Goal: Task Accomplishment & Management: Manage account settings

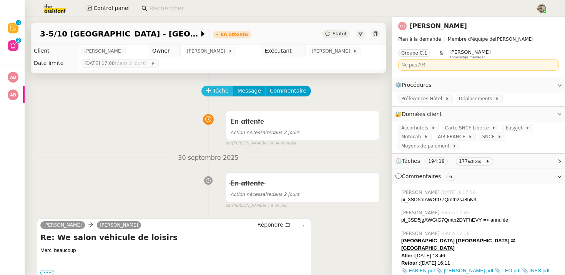
click at [213, 91] on span "Tâche" at bounding box center [221, 91] width 16 height 9
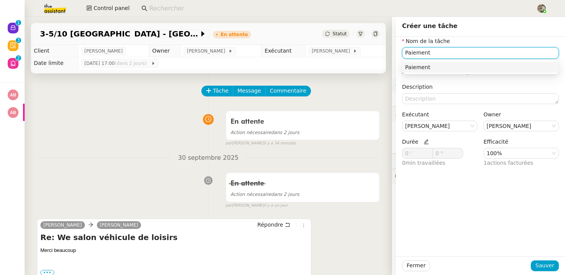
type input "Paiement"
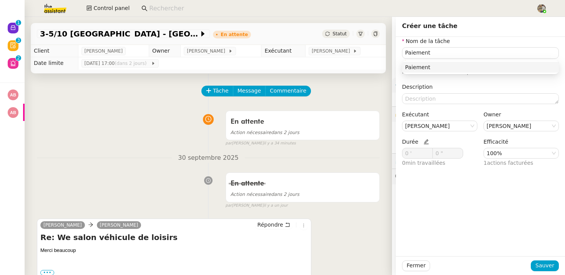
click at [424, 144] on icon at bounding box center [426, 141] width 5 height 5
drag, startPoint x: 409, startPoint y: 153, endPoint x: 359, endPoint y: 151, distance: 49.6
click at [363, 151] on app-ticket "3-5/10 Bordeaux - Paris En attente Statut Client Emilie Bornancin Owner Frédéri…" at bounding box center [295, 146] width 541 height 258
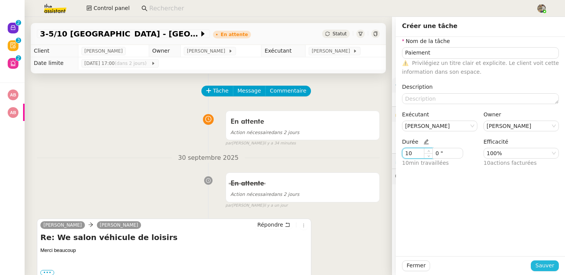
type input "10 '"
click at [539, 261] on button "Sauver" at bounding box center [545, 266] width 28 height 11
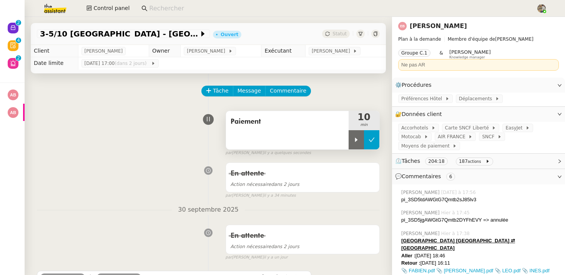
click at [374, 142] on icon at bounding box center [372, 140] width 6 height 6
click at [333, 34] on div "Statut" at bounding box center [336, 34] width 28 height 8
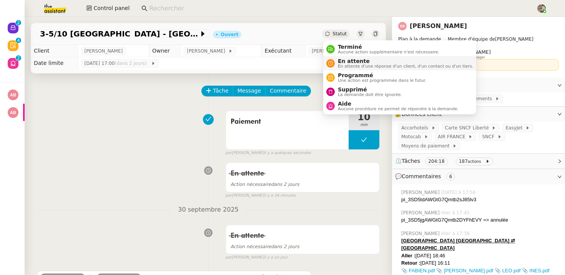
click at [336, 62] on div "En attente En attente d'une réponse d'un client, d'un contact ou d'un tiers." at bounding box center [404, 63] width 138 height 10
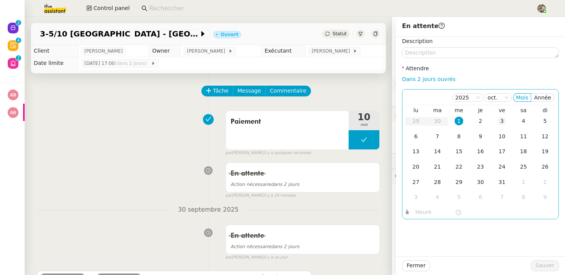
click at [501, 120] on div "3" at bounding box center [502, 121] width 8 height 8
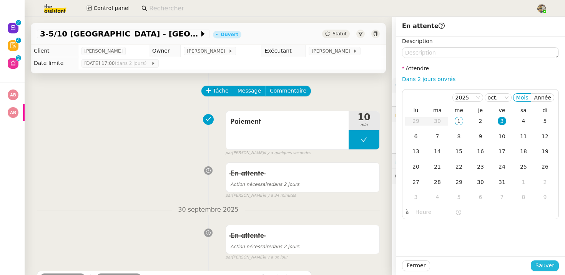
click at [539, 266] on span "Sauver" at bounding box center [545, 265] width 19 height 9
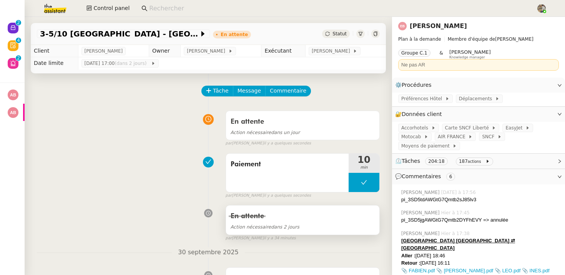
click at [299, 210] on div "En attente" at bounding box center [303, 216] width 144 height 12
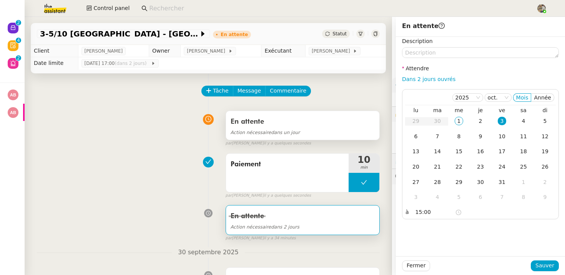
click at [282, 126] on div "En attente" at bounding box center [303, 122] width 144 height 12
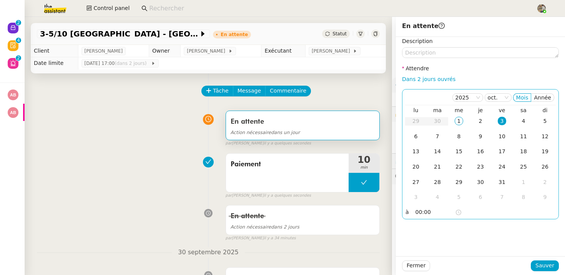
click at [418, 215] on input "00:00" at bounding box center [436, 212] width 40 height 9
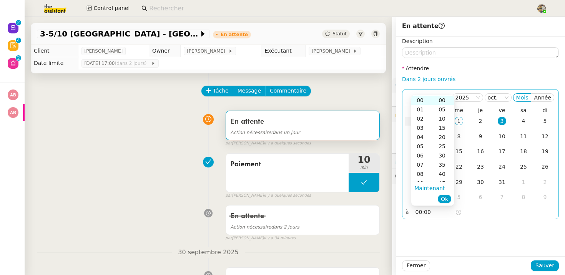
click at [417, 214] on input "00:00" at bounding box center [436, 212] width 40 height 9
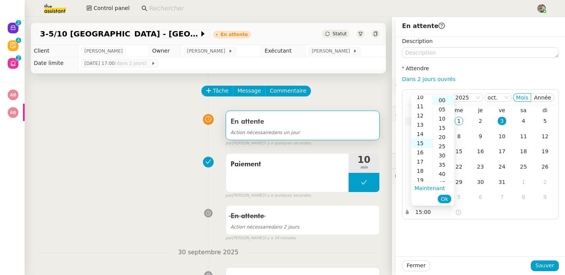
scroll to position [138, 0]
type input "15:00"
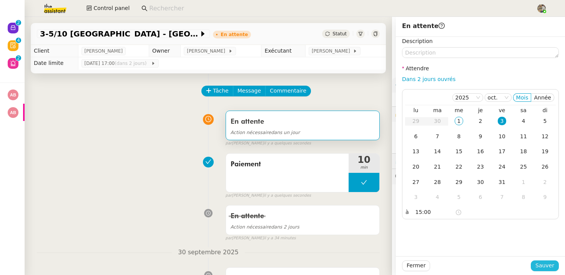
click at [543, 268] on span "Sauver" at bounding box center [545, 265] width 19 height 9
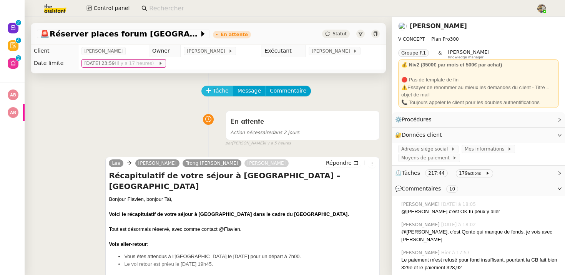
click at [213, 88] on span "Tâche" at bounding box center [221, 91] width 16 height 9
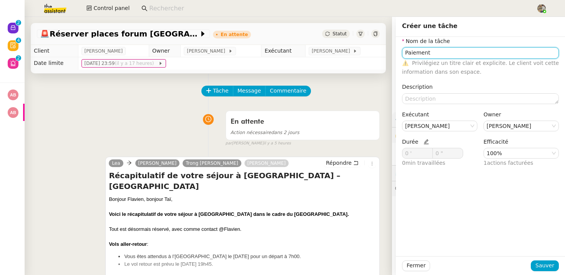
type input "Paiement"
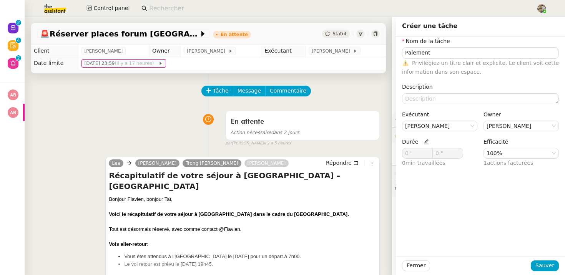
click at [425, 143] on icon at bounding box center [426, 141] width 5 height 5
click at [428, 152] on icon at bounding box center [429, 152] width 2 height 2
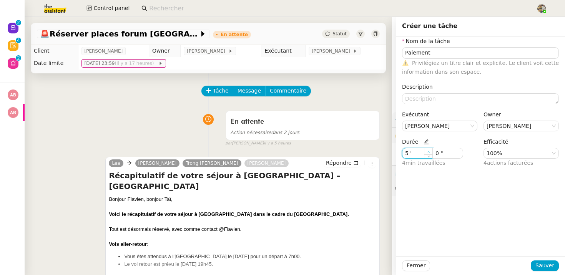
click at [428, 152] on icon at bounding box center [429, 152] width 2 height 2
type input "7 '"
click at [428, 152] on icon at bounding box center [429, 152] width 2 height 2
click at [540, 263] on span "Sauver" at bounding box center [545, 265] width 19 height 9
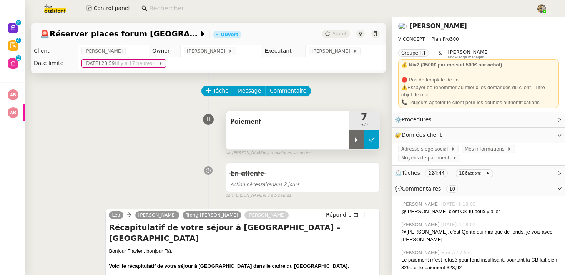
click at [372, 145] on button at bounding box center [371, 139] width 15 height 19
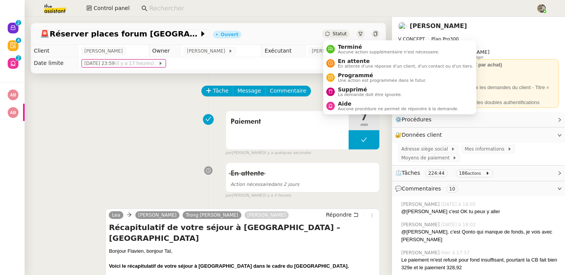
click at [336, 30] on div "Statut" at bounding box center [336, 34] width 28 height 8
click at [349, 67] on span "En attente d'une réponse d'un client, d'un contact ou d'un tiers." at bounding box center [405, 66] width 135 height 4
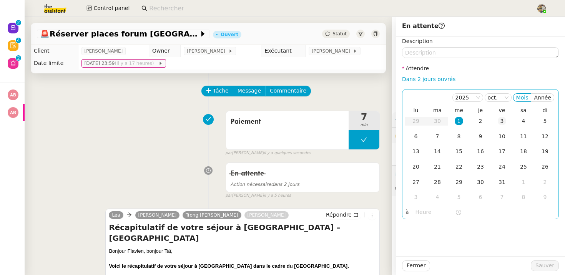
click at [502, 123] on div "3" at bounding box center [502, 121] width 8 height 8
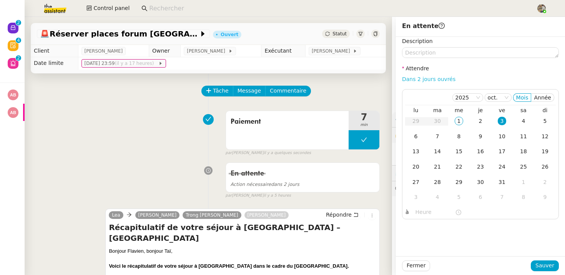
click at [422, 81] on link "Dans 2 jours ouvrés" at bounding box center [428, 79] width 53 height 6
type input "07:00"
click at [543, 263] on span "Sauver" at bounding box center [545, 265] width 19 height 9
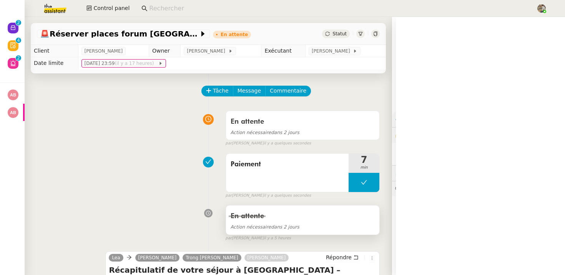
click at [328, 220] on div "En attente" at bounding box center [303, 216] width 144 height 12
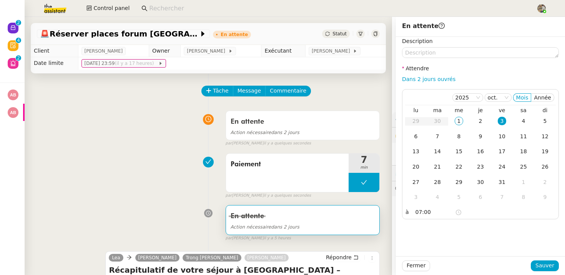
click at [136, 184] on div "Paiement 7 min false par Charles G. il y a quelques secondes" at bounding box center [208, 174] width 343 height 49
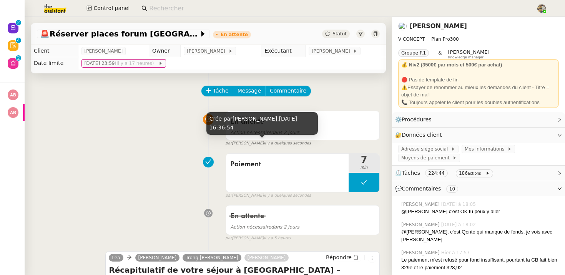
click at [290, 130] on div "Crée par Charles Guillot, 1 oct. 2025, 16:36:54" at bounding box center [262, 123] width 112 height 23
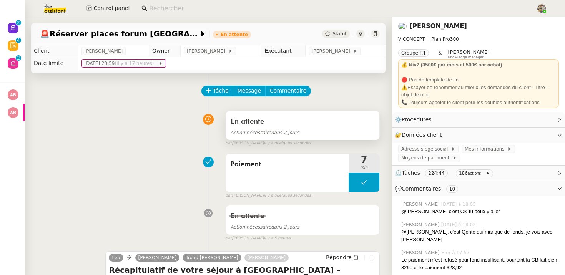
click at [334, 126] on div "En attente" at bounding box center [303, 122] width 144 height 12
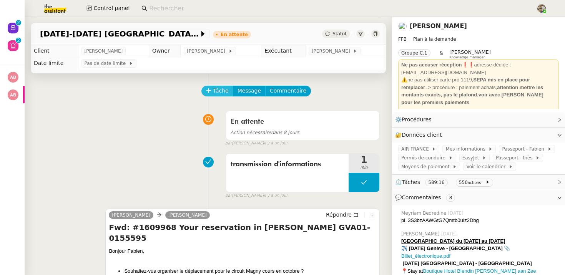
click at [214, 89] on span "Tâche" at bounding box center [221, 91] width 16 height 9
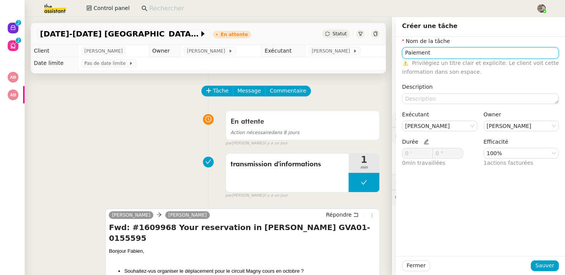
type input "Paiement"
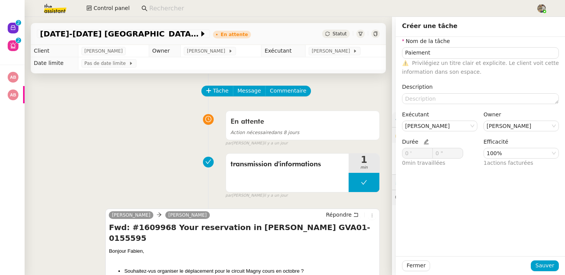
click at [420, 142] on span "Durée" at bounding box center [415, 142] width 27 height 6
click at [424, 142] on icon at bounding box center [426, 141] width 5 height 5
drag, startPoint x: 410, startPoint y: 153, endPoint x: 359, endPoint y: 153, distance: 51.1
click at [361, 153] on app-ticket "25-28 sept Circuit Zandvoort En attente Statut Client Fabien Bornancin Owner Fr…" at bounding box center [295, 146] width 541 height 258
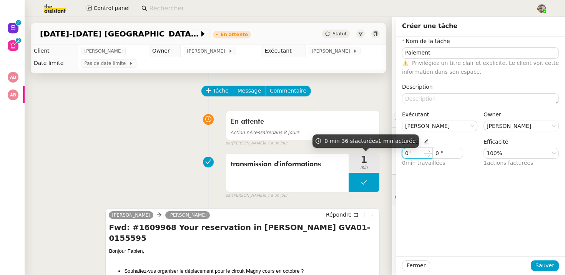
click at [408, 154] on input "0 '" at bounding box center [418, 153] width 30 height 10
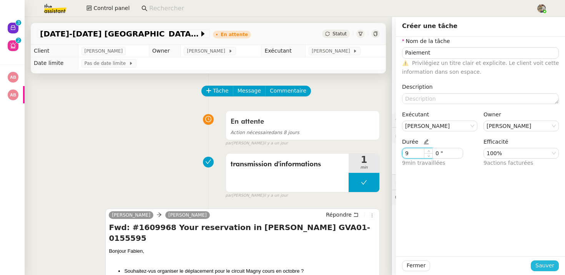
type input "9 '"
click at [544, 268] on span "Sauver" at bounding box center [545, 265] width 19 height 9
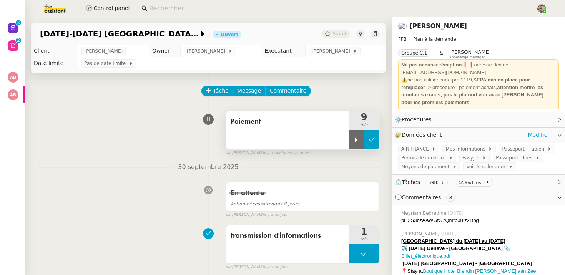
click at [377, 140] on button at bounding box center [371, 139] width 15 height 19
click at [340, 33] on span "Statut" at bounding box center [340, 33] width 14 height 5
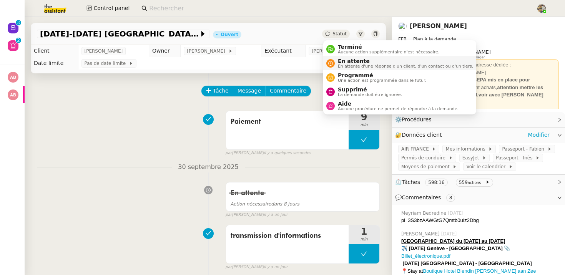
click at [340, 61] on span "En attente" at bounding box center [405, 61] width 135 height 6
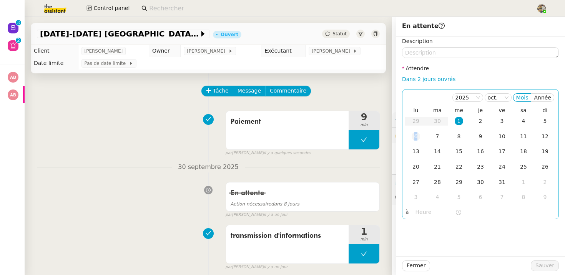
click at [421, 132] on td "6" at bounding box center [416, 136] width 22 height 15
click at [438, 135] on div "7" at bounding box center [437, 136] width 8 height 8
click at [478, 138] on div "9" at bounding box center [480, 136] width 8 height 8
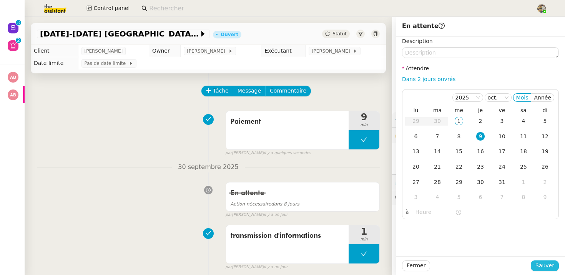
click at [543, 267] on span "Sauver" at bounding box center [545, 265] width 19 height 9
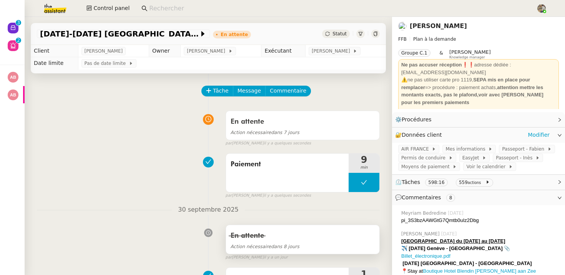
click at [302, 243] on div "Action nécessaire dans 8 jours" at bounding box center [303, 246] width 144 height 9
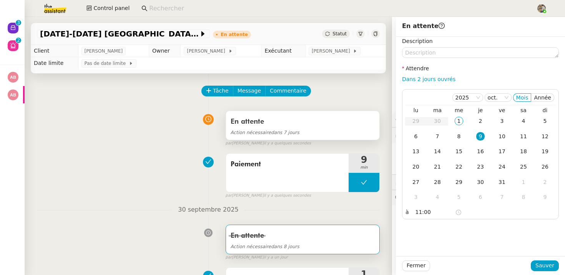
click at [287, 120] on div "En attente" at bounding box center [303, 122] width 144 height 12
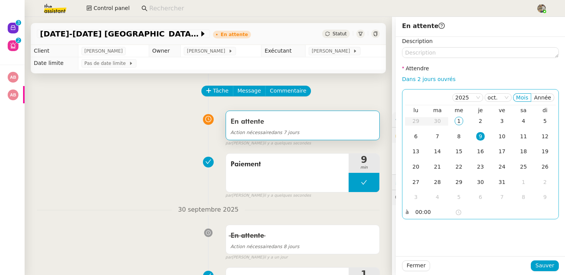
click at [417, 212] on input "00:00" at bounding box center [436, 212] width 40 height 9
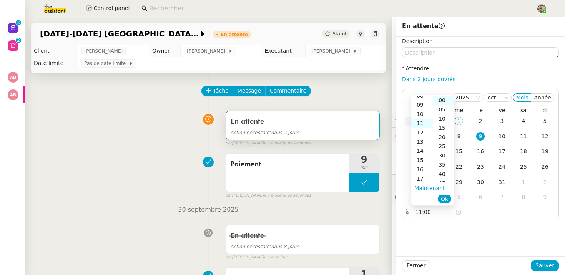
scroll to position [102, 0]
type input "11:00"
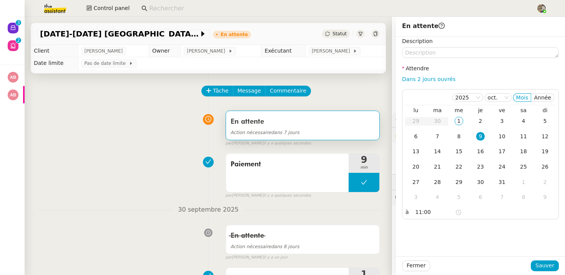
click at [458, 228] on div "Description Attendre Dans 2 jours ouvrés 2025 oct. Mois Année lu ma me je ve sa…" at bounding box center [480, 147] width 169 height 220
click at [539, 265] on span "Sauver" at bounding box center [545, 265] width 19 height 9
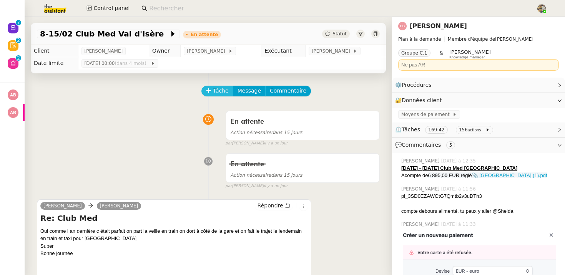
click at [219, 92] on span "Tâche" at bounding box center [221, 91] width 16 height 9
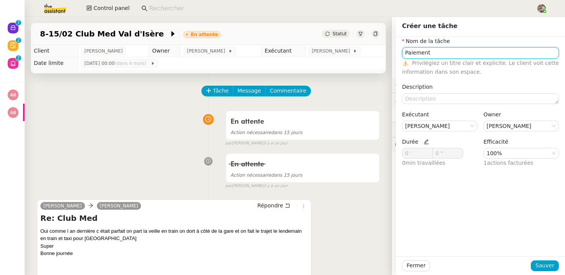
type input "Paiement"
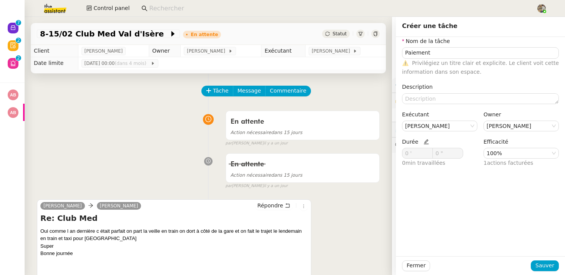
click at [424, 145] on nz-form-label "Durée" at bounding box center [415, 143] width 27 height 10
click at [425, 143] on icon at bounding box center [426, 141] width 5 height 5
drag, startPoint x: 408, startPoint y: 154, endPoint x: 375, endPoint y: 154, distance: 33.1
click at [376, 154] on app-ticket "8-15/02 Club Med Val d'Isère En attente Statut Client Emilie Bornancin Owner Fr…" at bounding box center [295, 146] width 541 height 258
type input "103 '"
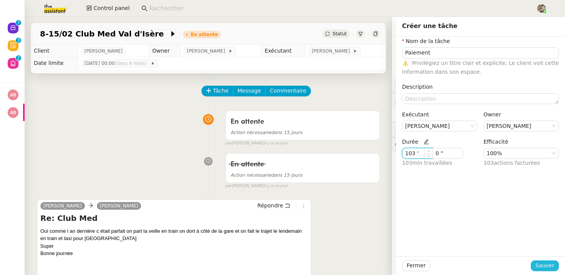
click at [549, 267] on span "Sauver" at bounding box center [545, 265] width 19 height 9
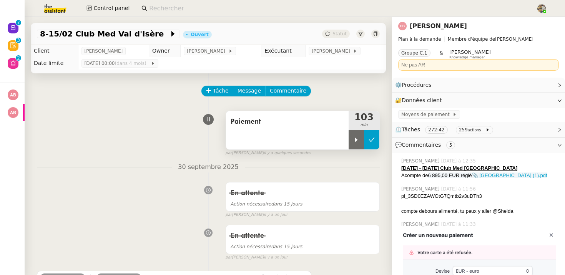
click at [372, 140] on icon at bounding box center [372, 140] width 6 height 4
click at [340, 29] on div "8-15/02 Club Med Val d'Isère Ouvert Statut" at bounding box center [208, 34] width 355 height 22
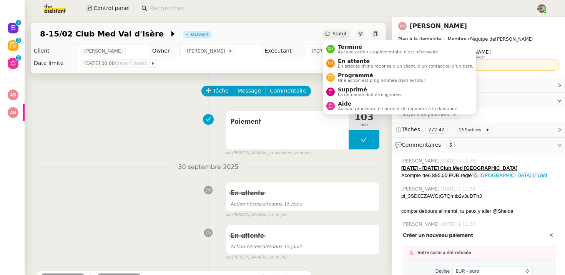
click at [339, 31] on span "Statut" at bounding box center [340, 33] width 14 height 5
click at [354, 65] on span "En attente d'une réponse d'un client, d'un contact ou d'un tiers." at bounding box center [405, 66] width 135 height 4
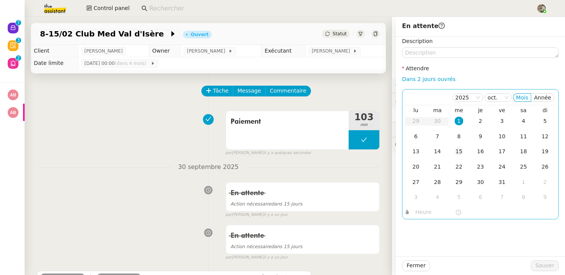
click at [463, 151] on div "15" at bounding box center [459, 151] width 8 height 8
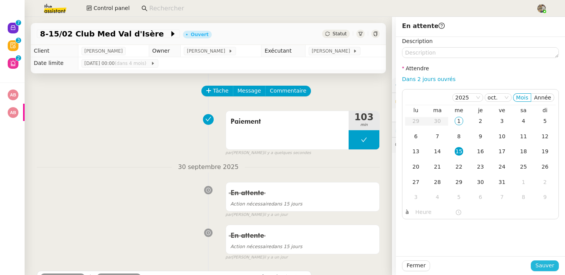
click at [543, 265] on span "Sauver" at bounding box center [545, 265] width 19 height 9
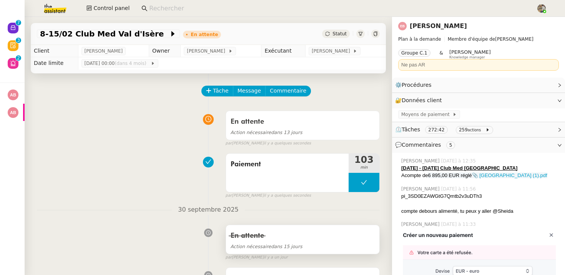
click at [323, 241] on div "En attente" at bounding box center [303, 236] width 144 height 12
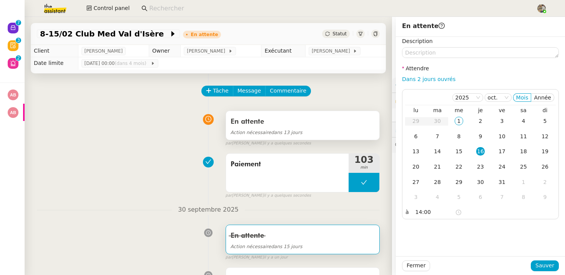
click at [298, 128] on div "Action nécessaire dans 13 jours" at bounding box center [303, 132] width 144 height 9
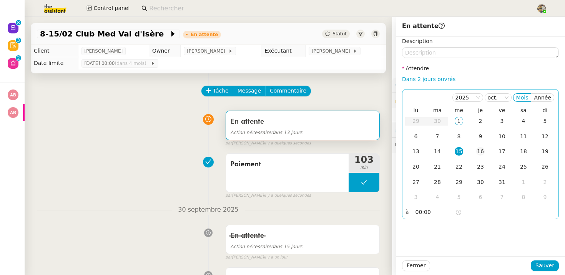
click at [478, 152] on div "16" at bounding box center [480, 151] width 8 height 8
click at [416, 211] on input "00:00" at bounding box center [436, 212] width 40 height 9
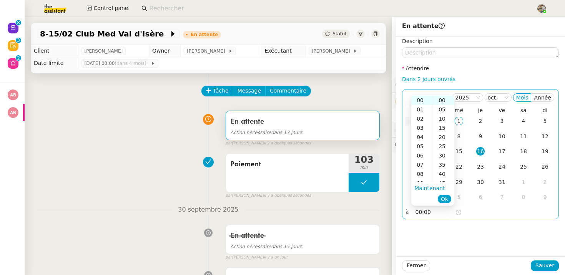
click at [416, 211] on input "00:00" at bounding box center [436, 212] width 40 height 9
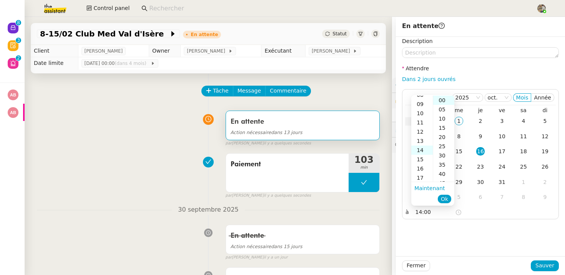
scroll to position [129, 0]
type input "14:00"
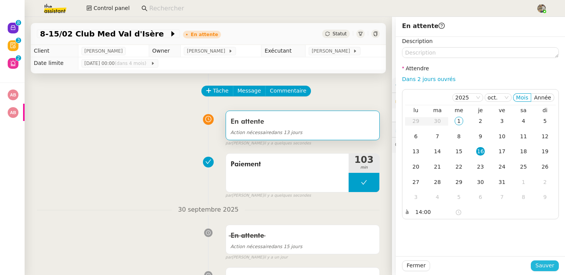
click at [545, 268] on span "Sauver" at bounding box center [545, 265] width 19 height 9
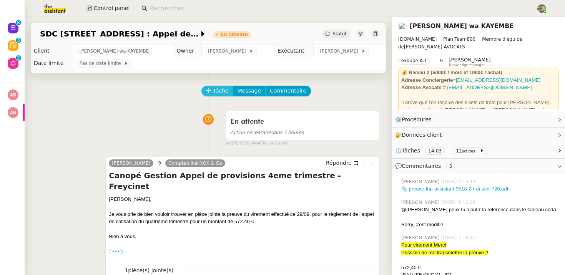
click at [211, 86] on button "Tâche" at bounding box center [217, 91] width 32 height 11
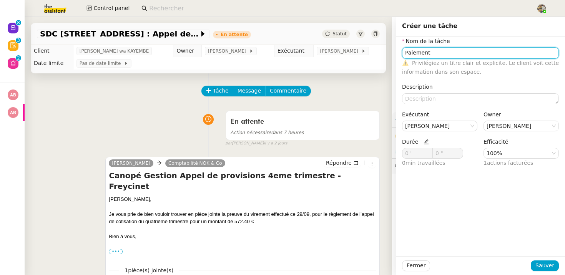
type input "Paiement"
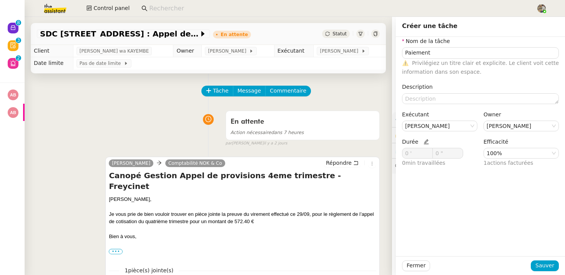
click at [426, 143] on icon at bounding box center [426, 141] width 5 height 5
click at [428, 151] on icon at bounding box center [429, 152] width 3 height 3
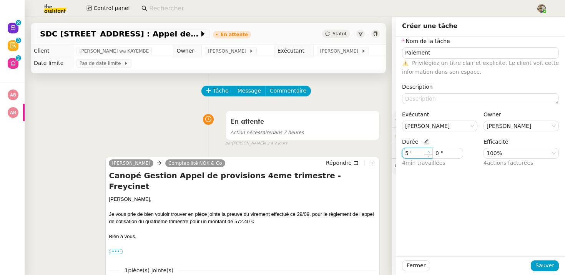
click at [428, 151] on icon at bounding box center [429, 152] width 3 height 3
type input "9 '"
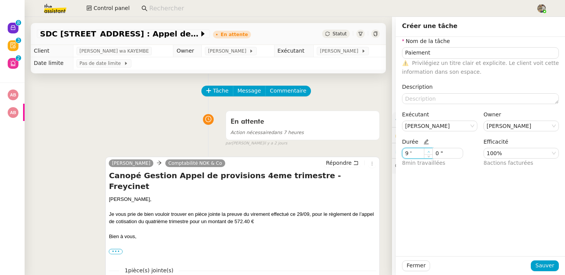
click at [428, 151] on icon at bounding box center [429, 152] width 3 height 3
click at [539, 267] on span "Sauver" at bounding box center [545, 265] width 19 height 9
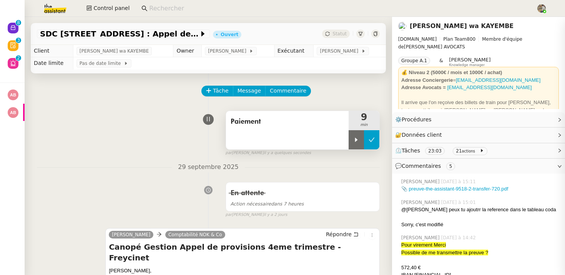
click at [371, 141] on icon at bounding box center [372, 140] width 6 height 4
click at [335, 32] on span "Statut" at bounding box center [340, 33] width 14 height 5
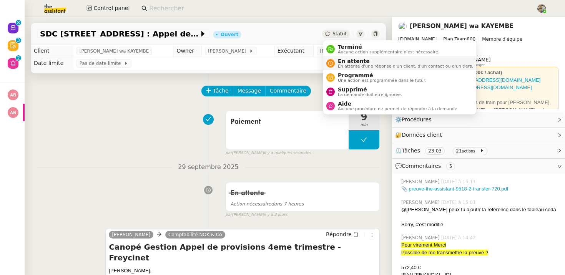
click at [340, 63] on span "En attente" at bounding box center [405, 61] width 135 height 6
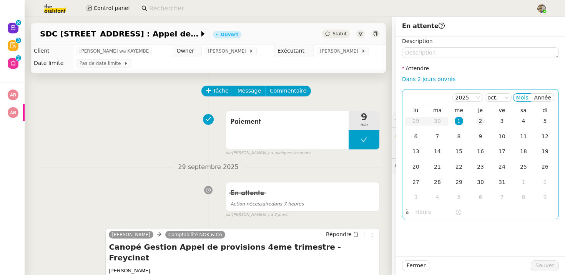
click at [486, 123] on td "2" at bounding box center [481, 121] width 22 height 15
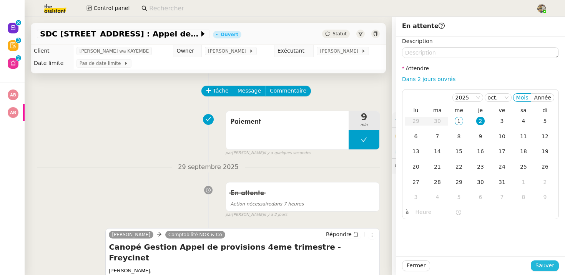
click at [543, 265] on span "Sauver" at bounding box center [545, 265] width 19 height 9
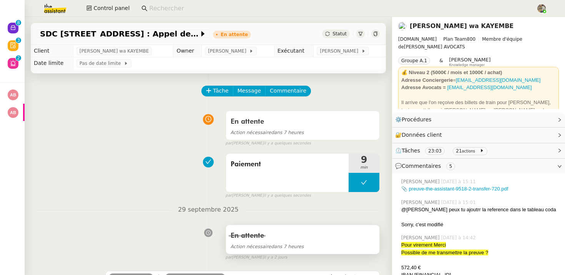
click at [296, 240] on div "En attente" at bounding box center [303, 236] width 144 height 12
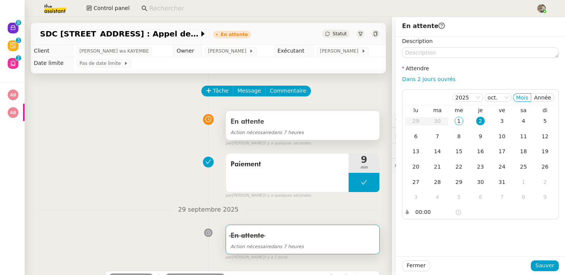
click at [296, 129] on div "Action nécessaire dans 7 heures" at bounding box center [303, 132] width 144 height 9
